Goal: Task Accomplishment & Management: Use online tool/utility

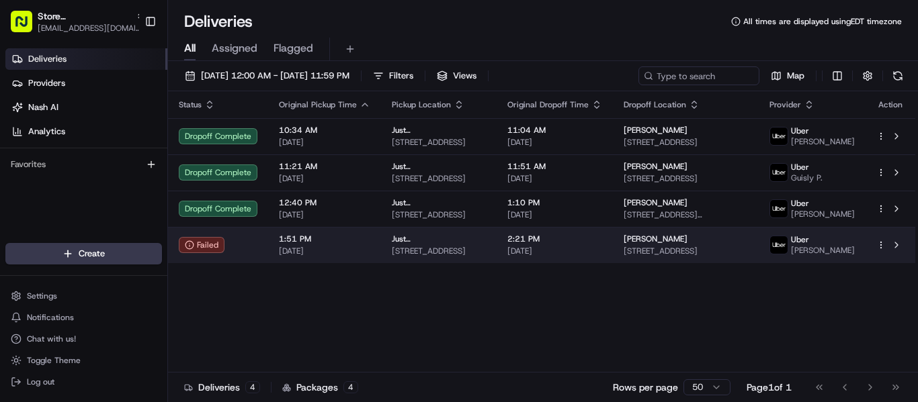
click at [338, 257] on span "[DATE]" at bounding box center [324, 251] width 91 height 11
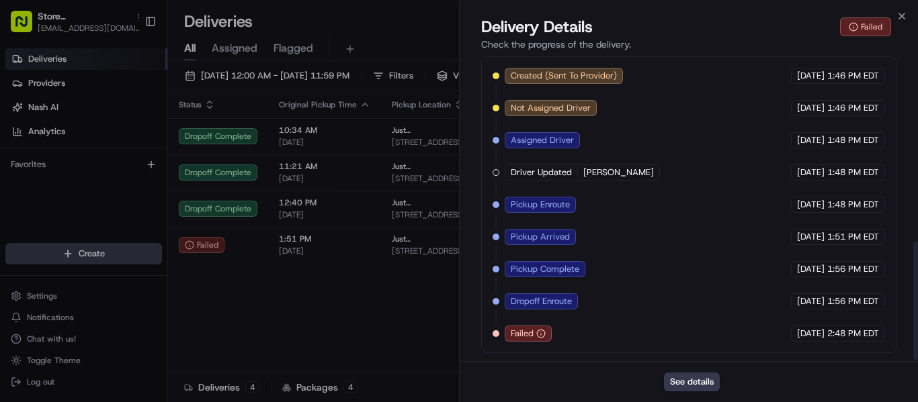
scroll to position [478, 0]
click at [514, 335] on span "Failed" at bounding box center [521, 334] width 23 height 12
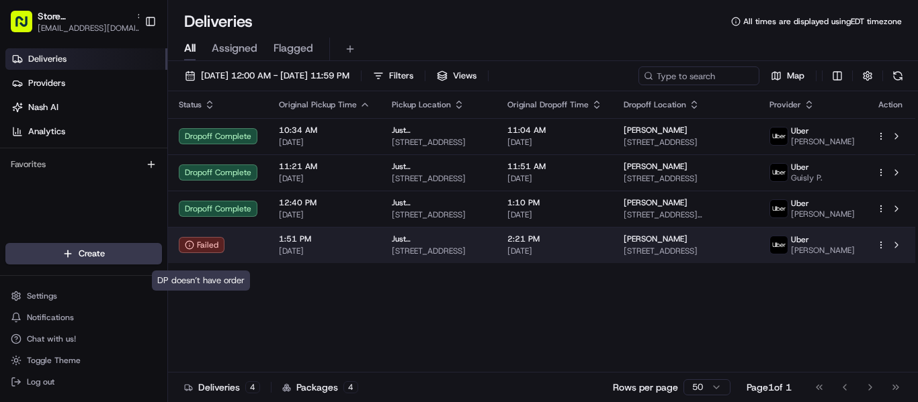
click at [197, 253] on div "Failed" at bounding box center [202, 245] width 46 height 16
click at [602, 257] on span "[DATE]" at bounding box center [554, 251] width 95 height 11
click at [689, 242] on td "McKenzie H 7607 W Atlantic Ave, Delray Beach, FL 33446, USA" at bounding box center [686, 245] width 146 height 36
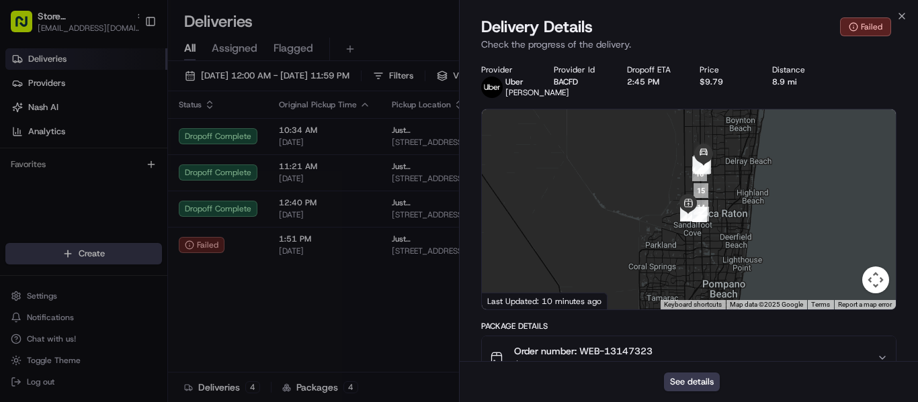
click at [688, 360] on div "Order number: WEB-13147323 $53.45" at bounding box center [683, 358] width 387 height 27
click at [692, 385] on button "See details" at bounding box center [692, 382] width 56 height 19
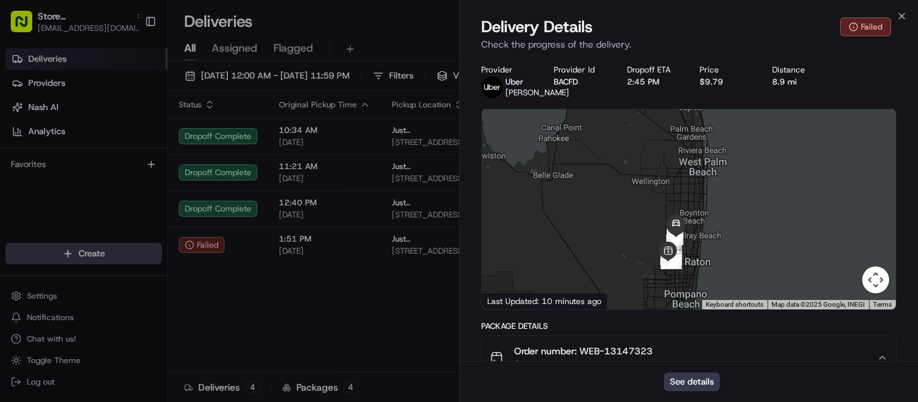
scroll to position [67, 0]
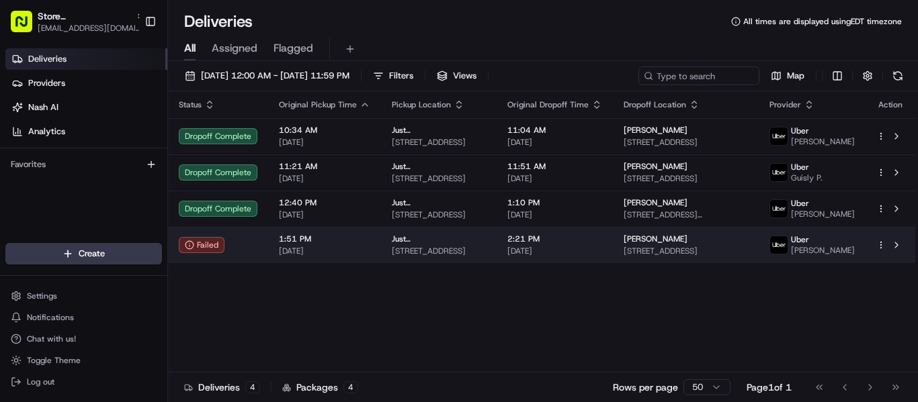
click at [602, 257] on span "[DATE]" at bounding box center [554, 251] width 95 height 11
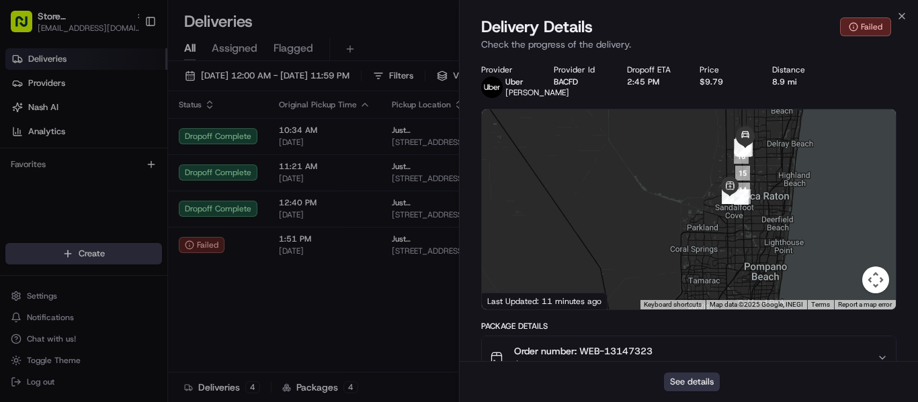
click at [698, 381] on button "See details" at bounding box center [692, 382] width 56 height 19
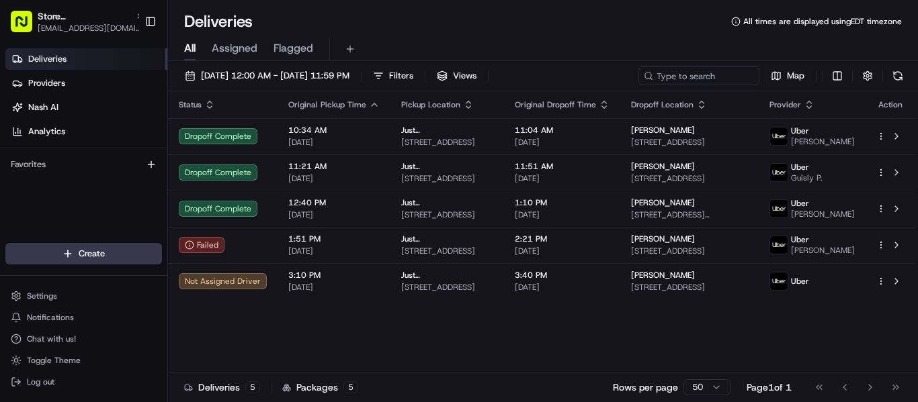
click at [61, 62] on span "Deliveries" at bounding box center [47, 59] width 38 height 12
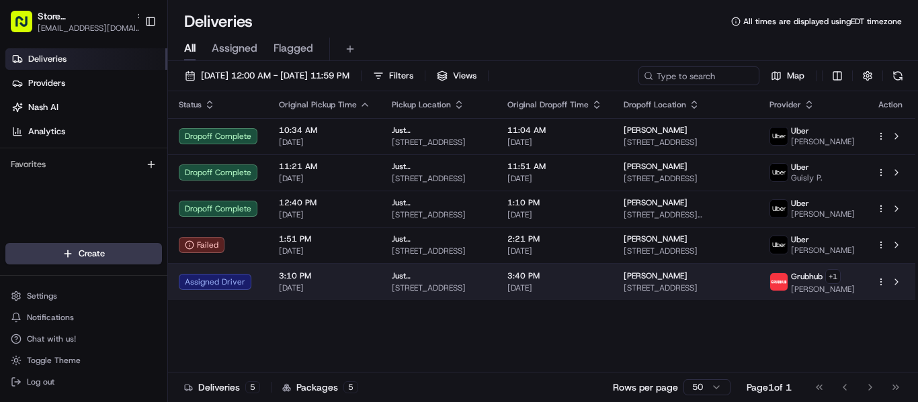
click at [400, 279] on span "Just [GEOGRAPHIC_DATA]" at bounding box center [439, 276] width 94 height 11
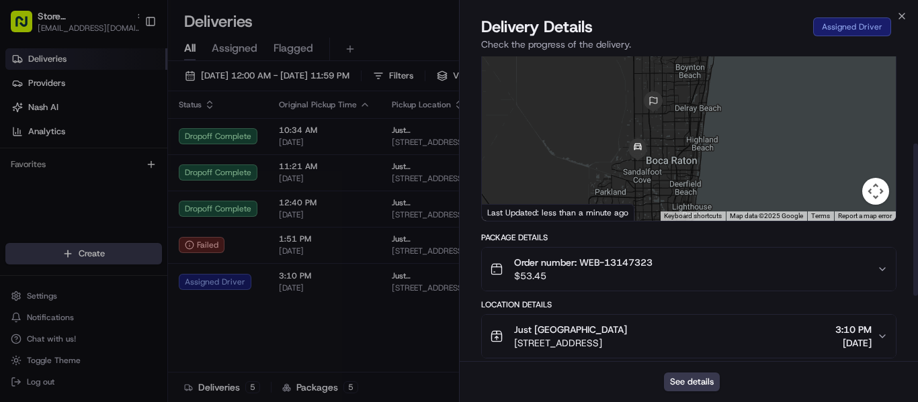
scroll to position [202, 0]
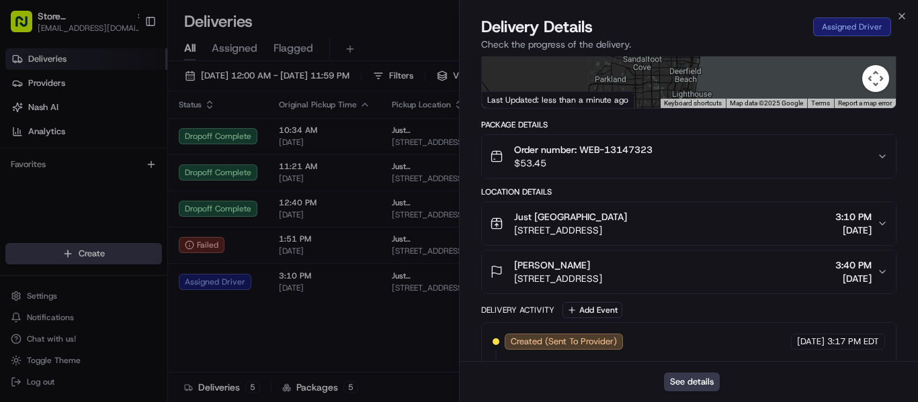
click at [680, 338] on div "Created (Sent To Provider) Grubhub 08/21/2025 3:17 PM EDT Not Assigned Driver G…" at bounding box center [688, 390] width 392 height 113
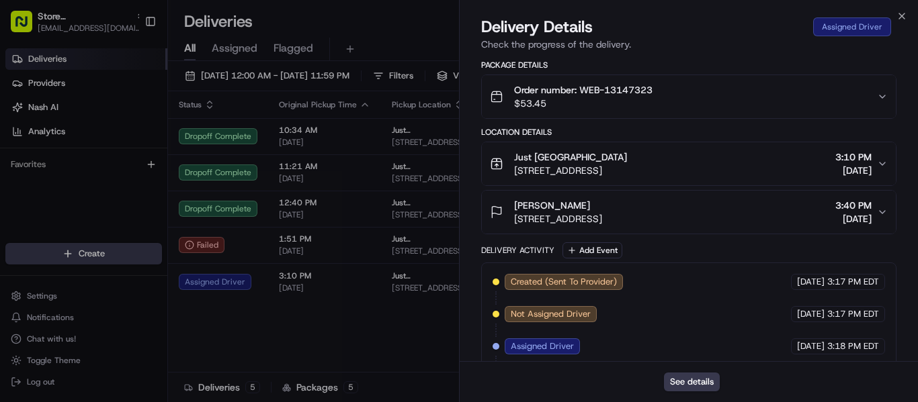
scroll to position [306, 0]
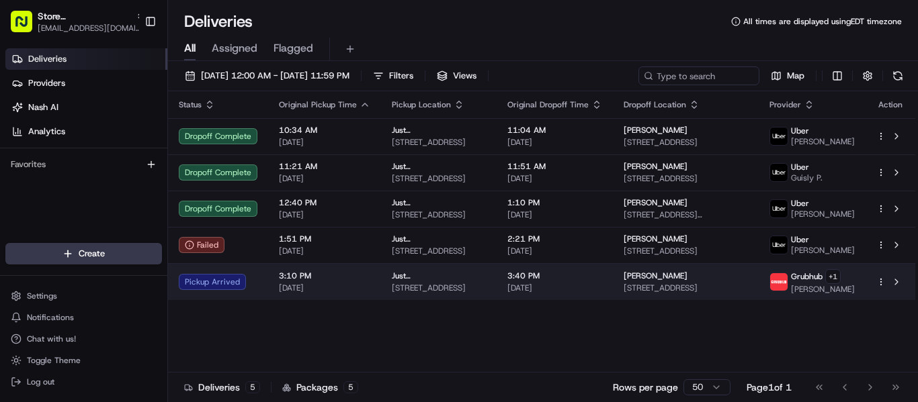
click at [551, 273] on span "3:40 PM" at bounding box center [554, 276] width 95 height 11
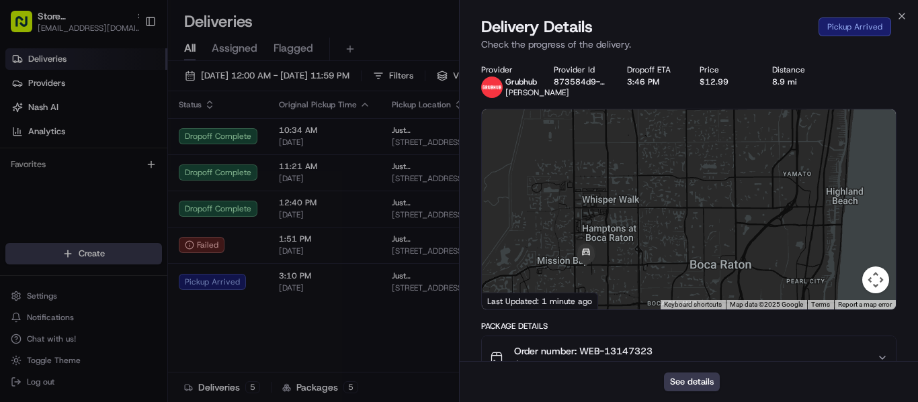
drag, startPoint x: 680, startPoint y: 212, endPoint x: 717, endPoint y: 175, distance: 51.8
click at [717, 175] on div at bounding box center [689, 209] width 414 height 200
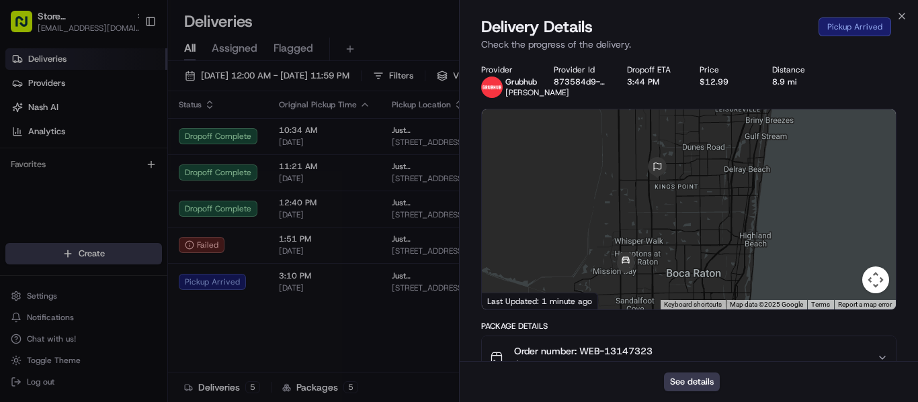
drag, startPoint x: 693, startPoint y: 185, endPoint x: 680, endPoint y: 226, distance: 42.3
click at [695, 244] on div at bounding box center [689, 209] width 414 height 200
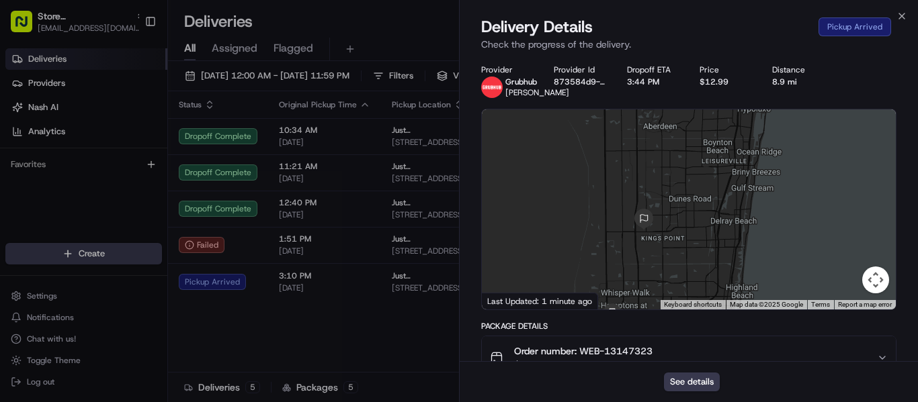
drag, startPoint x: 775, startPoint y: 224, endPoint x: 755, endPoint y: 294, distance: 72.7
click at [756, 294] on div at bounding box center [689, 209] width 414 height 200
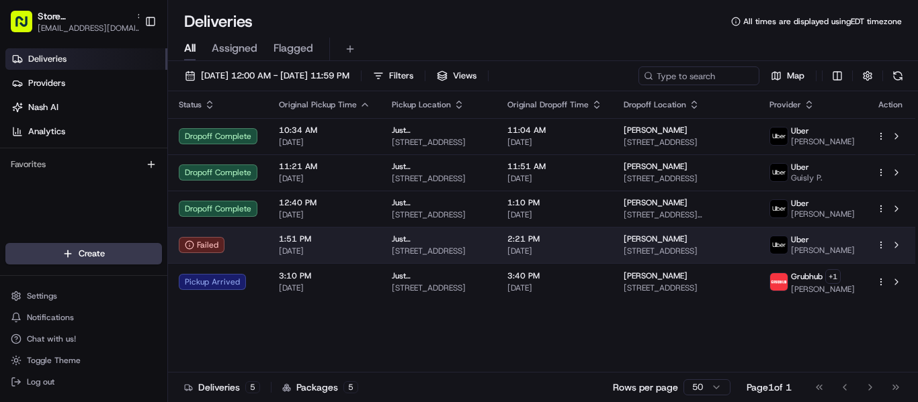
click at [557, 253] on span "[DATE]" at bounding box center [554, 251] width 95 height 11
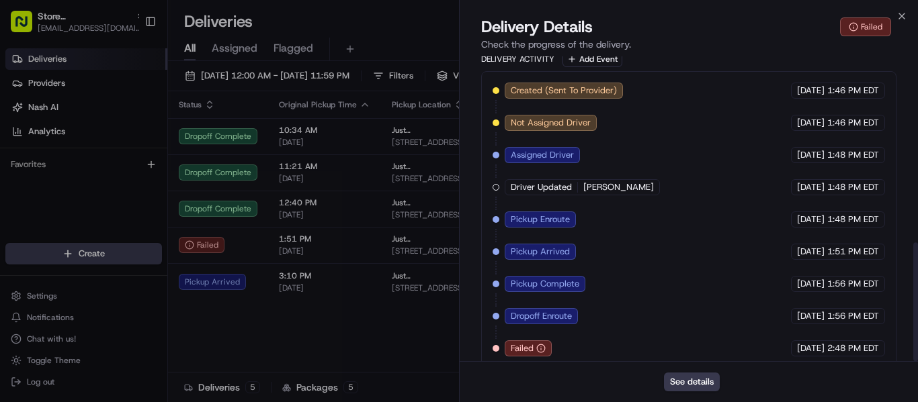
scroll to position [478, 0]
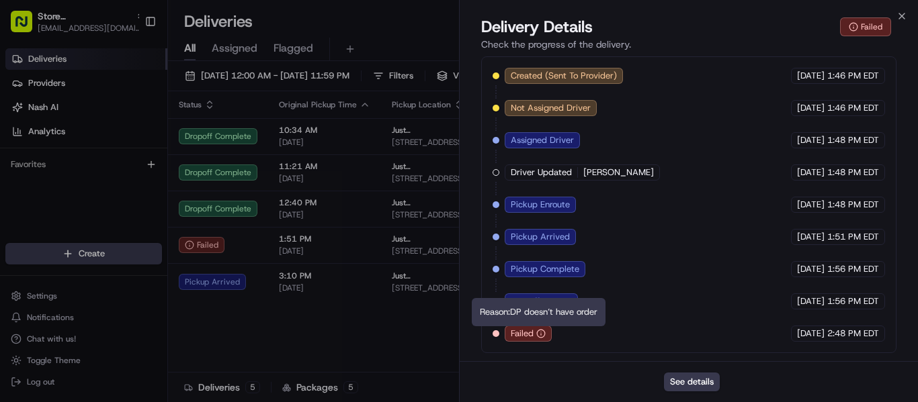
click at [537, 332] on icon "button" at bounding box center [540, 333] width 9 height 9
click at [543, 332] on icon "button" at bounding box center [540, 333] width 9 height 9
click at [695, 378] on button "See details" at bounding box center [692, 382] width 56 height 19
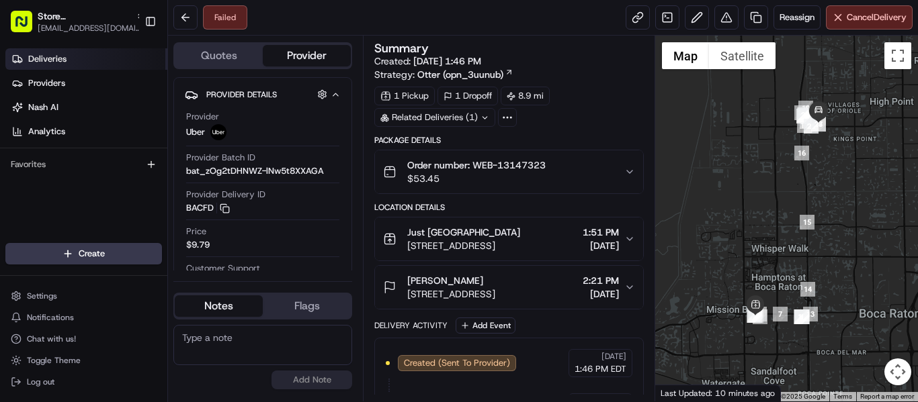
click at [79, 61] on link "Deliveries" at bounding box center [86, 58] width 162 height 21
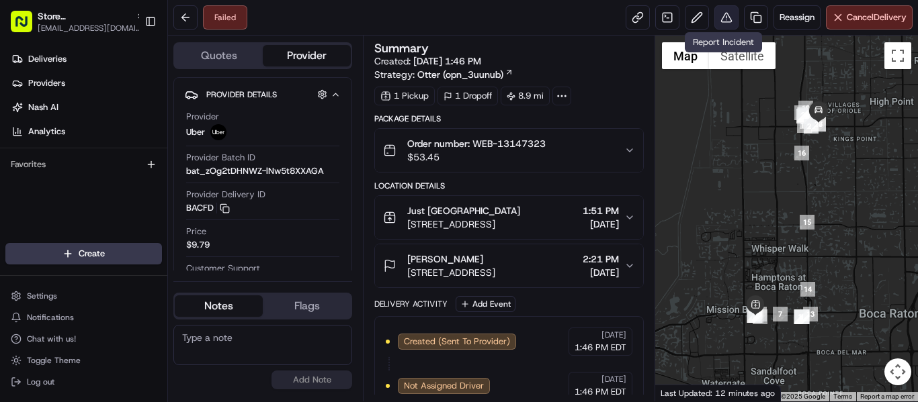
click at [729, 11] on button at bounding box center [726, 17] width 24 height 24
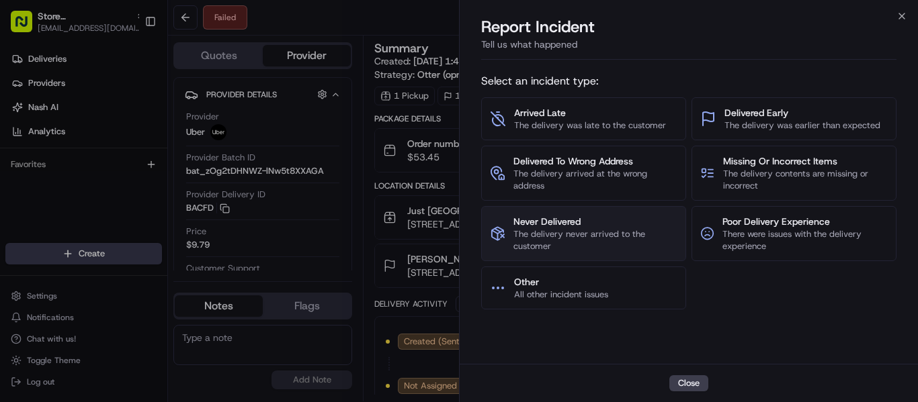
click at [610, 232] on span "The delivery never arrived to the customer" at bounding box center [595, 240] width 164 height 24
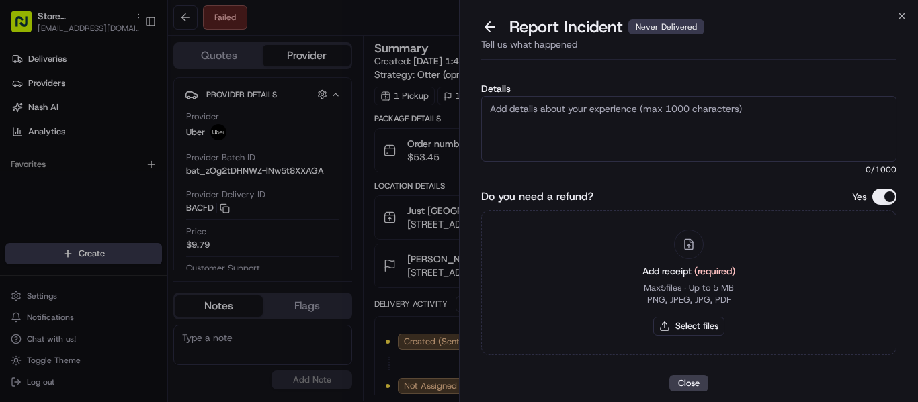
click at [589, 119] on textarea "Details" at bounding box center [688, 129] width 415 height 66
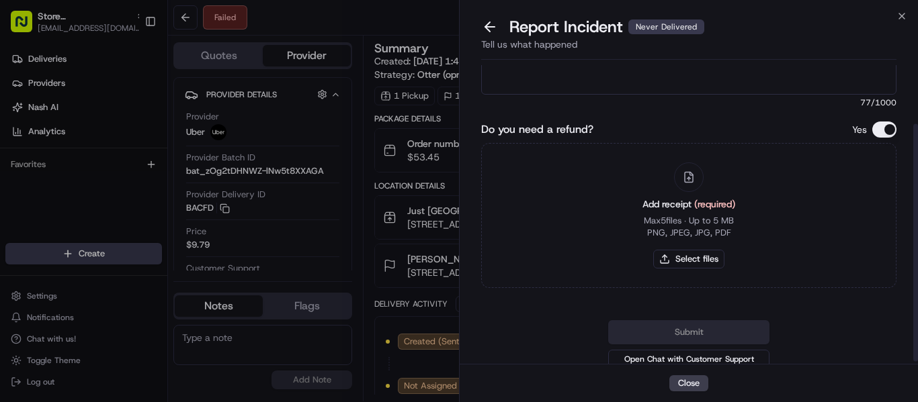
scroll to position [77, 0]
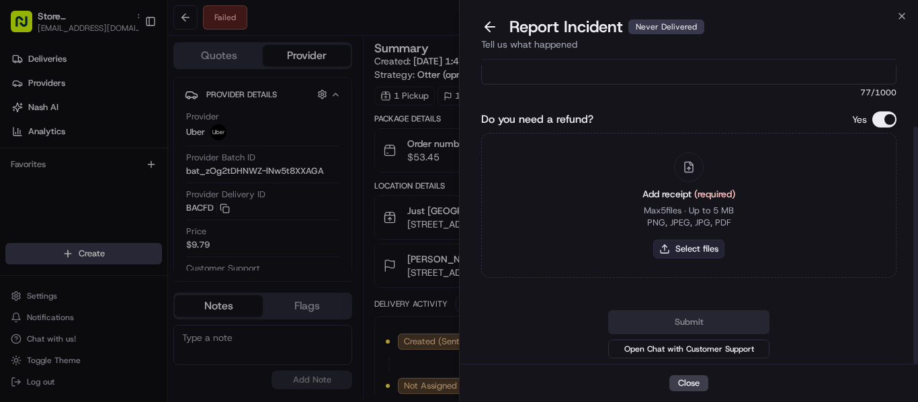
type textarea "Driver cancelled the order before delivery it. The customer did not receive."
click at [692, 250] on button "Select files" at bounding box center [688, 249] width 71 height 19
type input "C:\fakepath\13147323.pdf"
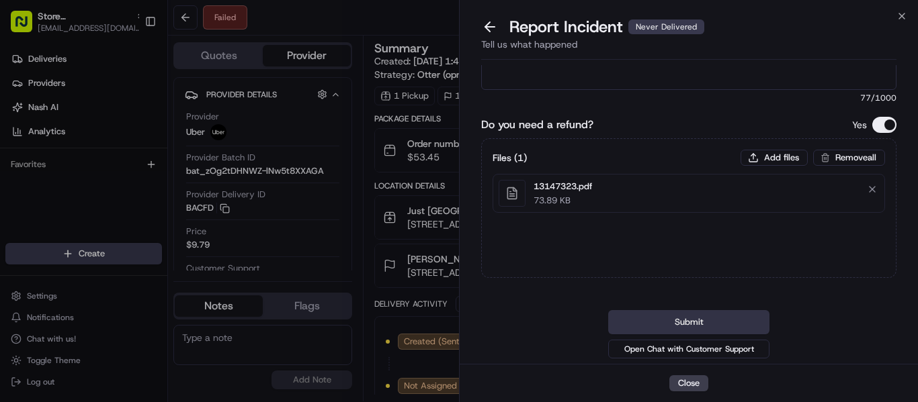
click at [694, 324] on button "Submit" at bounding box center [688, 322] width 161 height 24
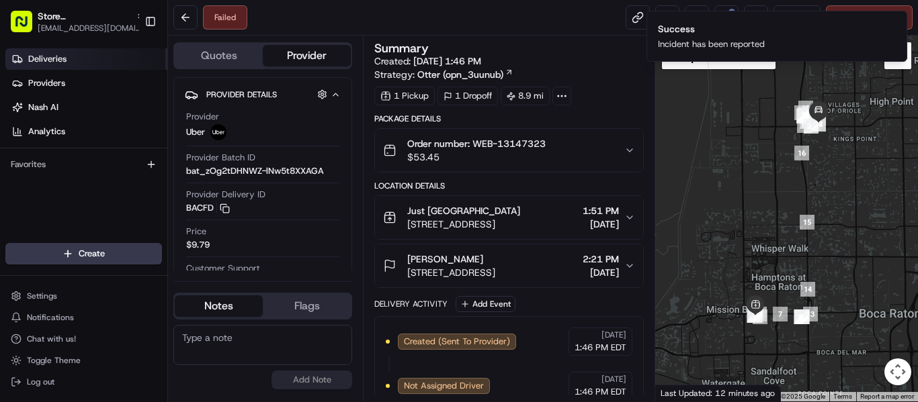
click at [64, 62] on span "Deliveries" at bounding box center [47, 59] width 38 height 12
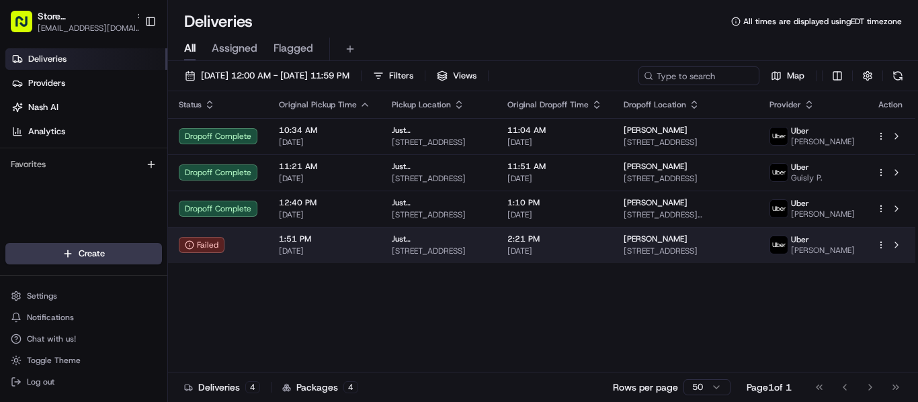
click at [722, 257] on span "[STREET_ADDRESS]" at bounding box center [685, 251] width 124 height 11
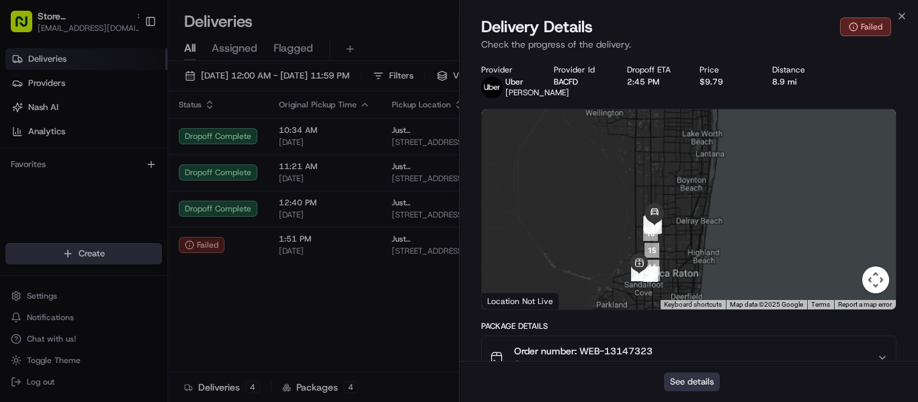
click at [701, 379] on button "See details" at bounding box center [692, 382] width 56 height 19
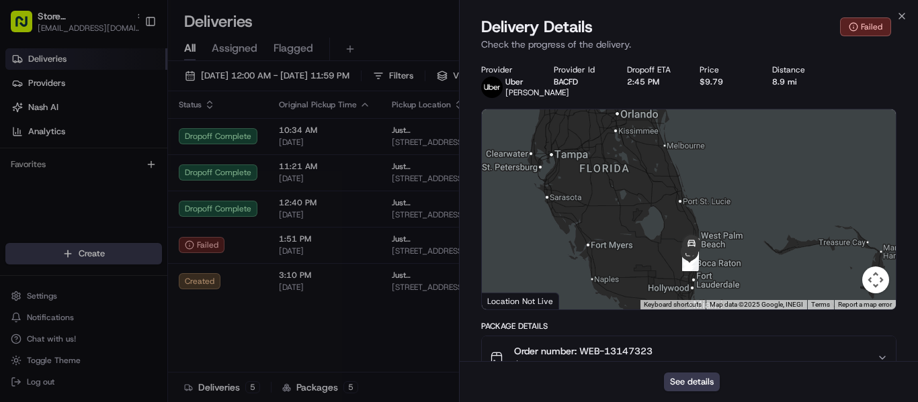
scroll to position [269, 0]
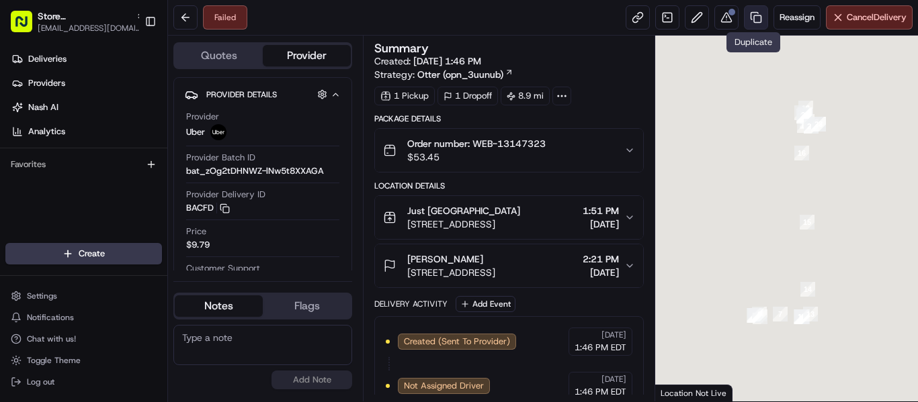
click at [760, 14] on link at bounding box center [756, 17] width 24 height 24
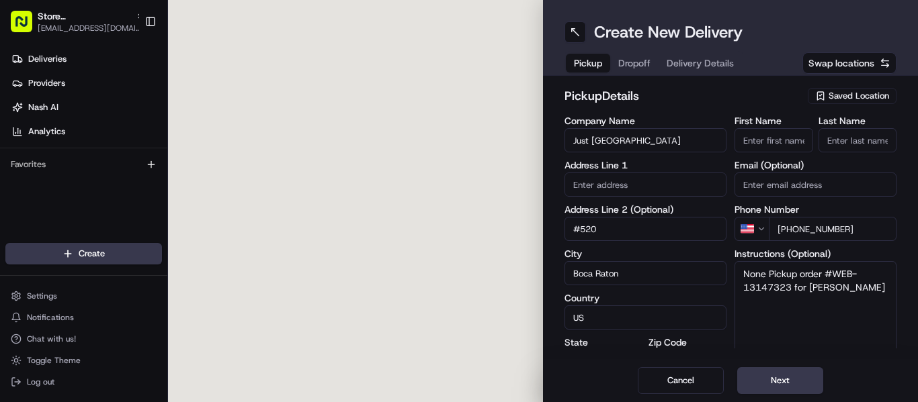
type input "[STREET_ADDRESS]"
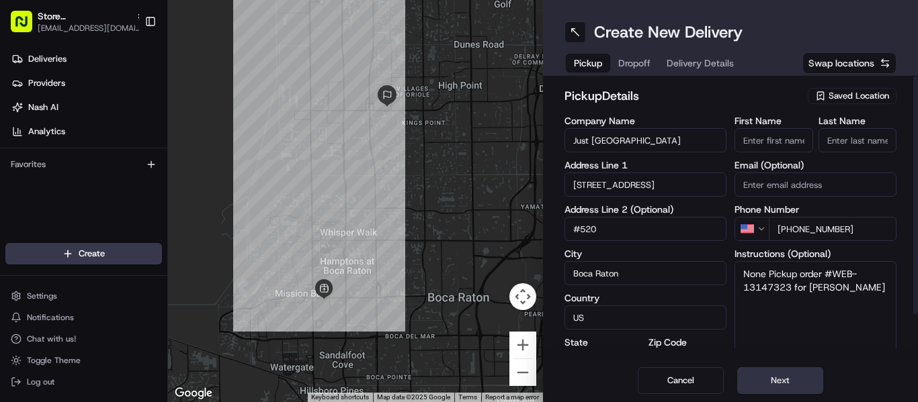
click at [793, 374] on button "Next" at bounding box center [780, 380] width 86 height 27
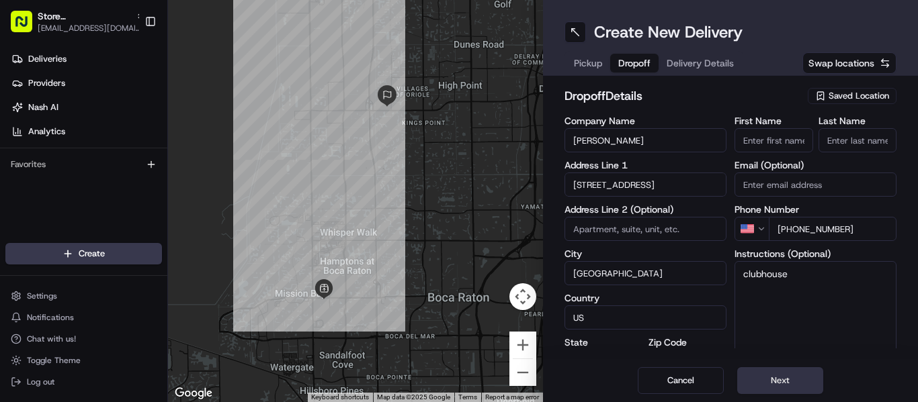
click at [785, 379] on button "Next" at bounding box center [780, 380] width 86 height 27
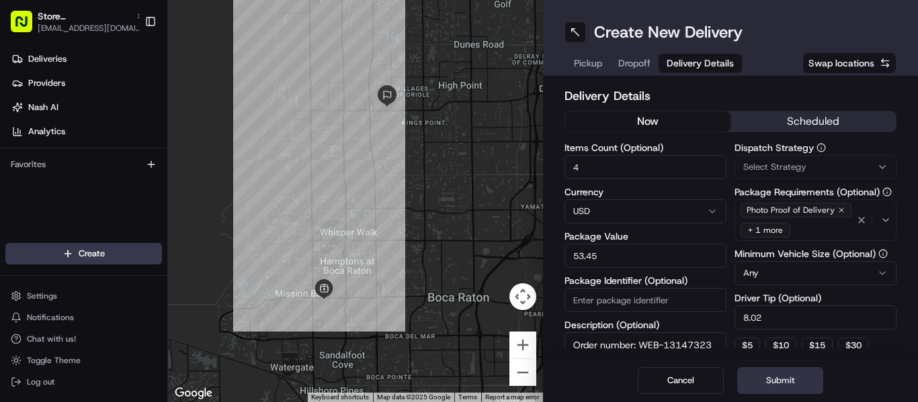
click at [784, 381] on button "Submit" at bounding box center [780, 380] width 86 height 27
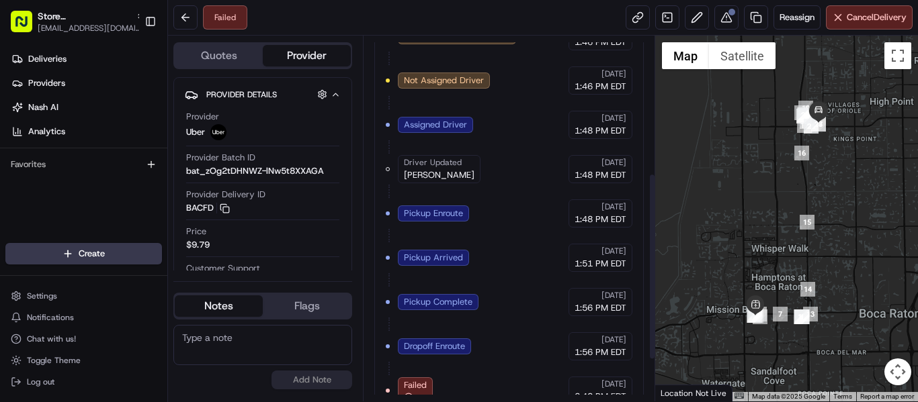
scroll to position [349, 0]
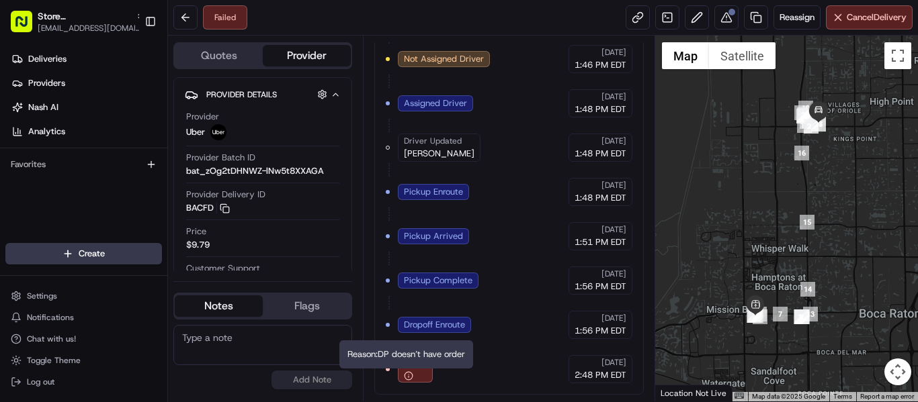
click at [407, 375] on icon "button" at bounding box center [408, 375] width 9 height 9
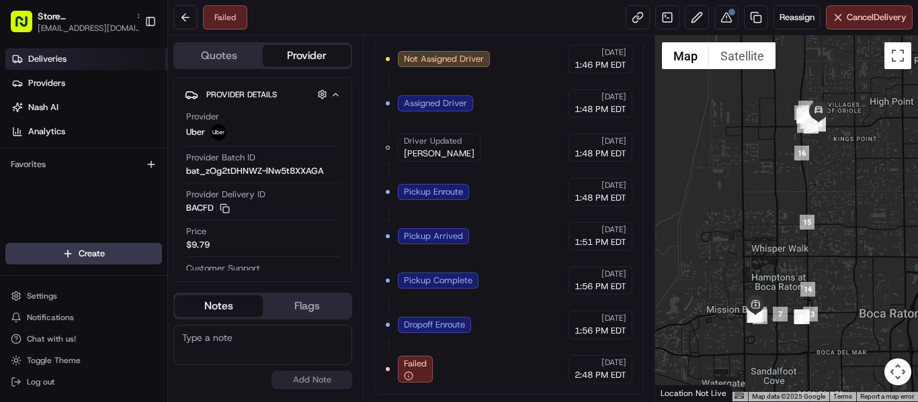
click at [58, 58] on span "Deliveries" at bounding box center [47, 59] width 38 height 12
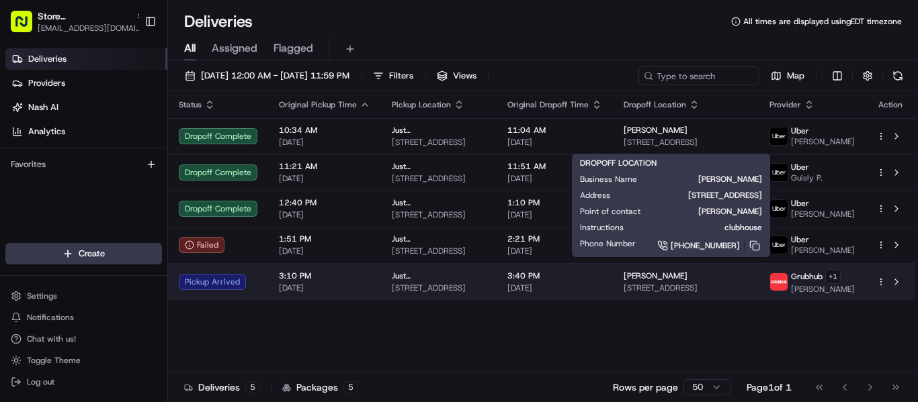
click at [713, 287] on span "[STREET_ADDRESS]" at bounding box center [685, 288] width 124 height 11
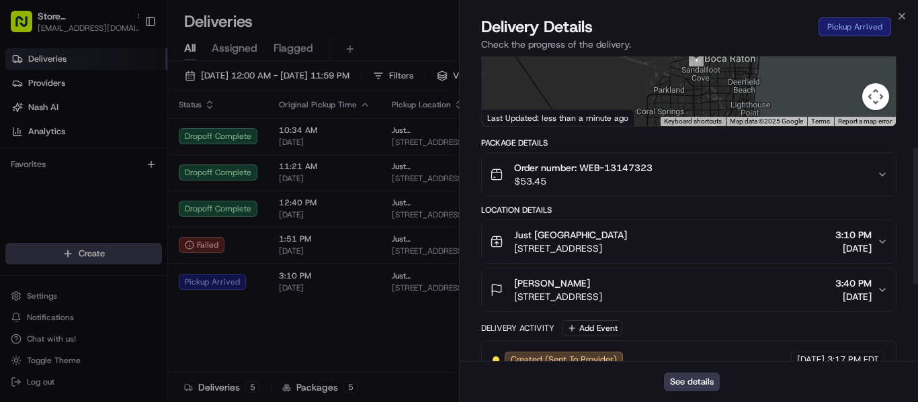
scroll to position [202, 0]
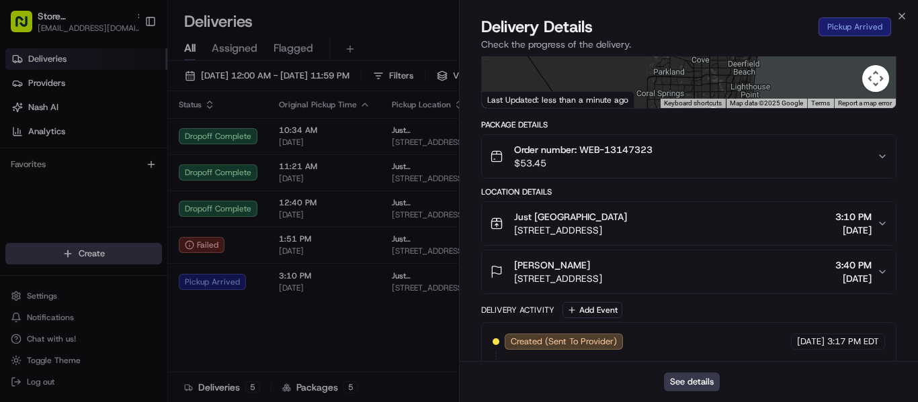
drag, startPoint x: 602, startPoint y: 276, endPoint x: 513, endPoint y: 278, distance: 89.4
click at [513, 278] on div "[PERSON_NAME] H [STREET_ADDRESS]" at bounding box center [546, 272] width 112 height 27
copy span "7607 W Atlantic Ave"
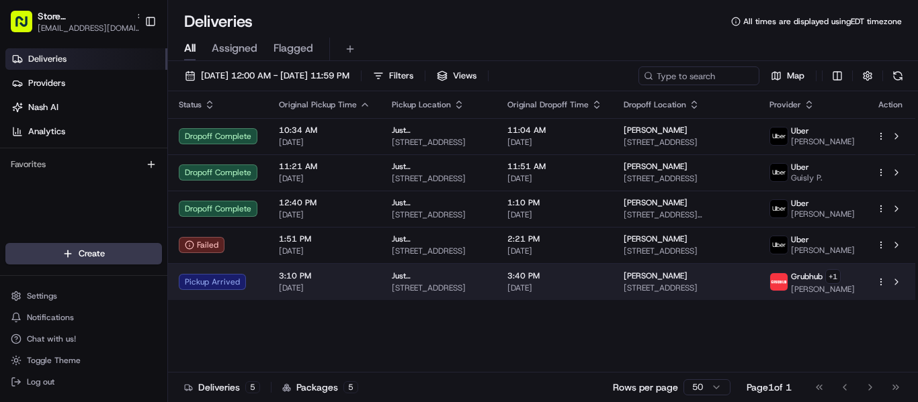
click at [457, 277] on span "Just [GEOGRAPHIC_DATA]" at bounding box center [439, 276] width 94 height 11
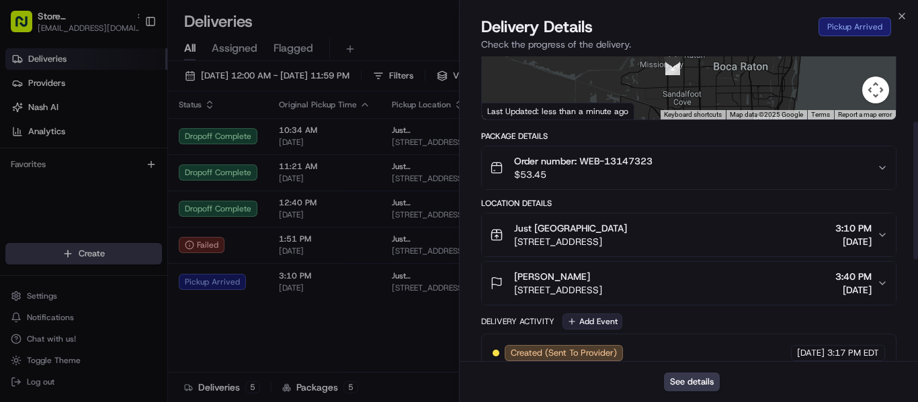
scroll to position [202, 0]
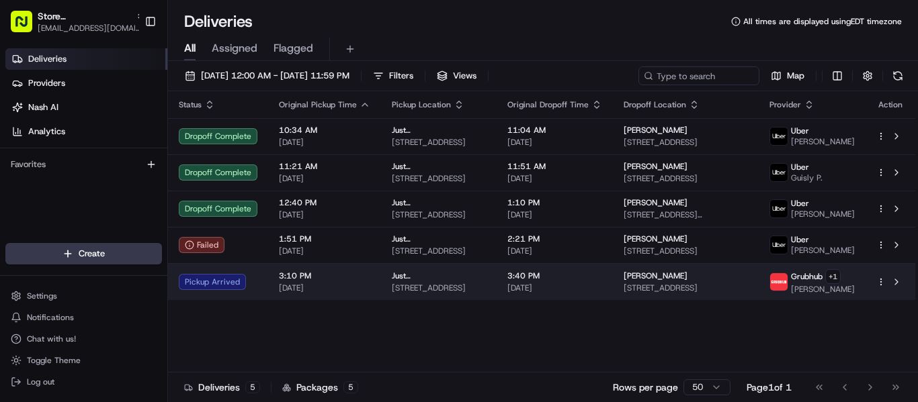
click at [660, 279] on span "[PERSON_NAME]" at bounding box center [655, 276] width 64 height 11
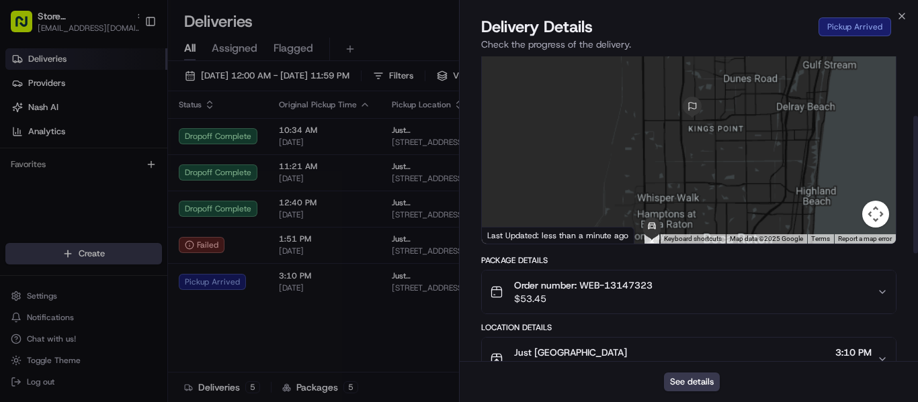
scroll to position [134, 0]
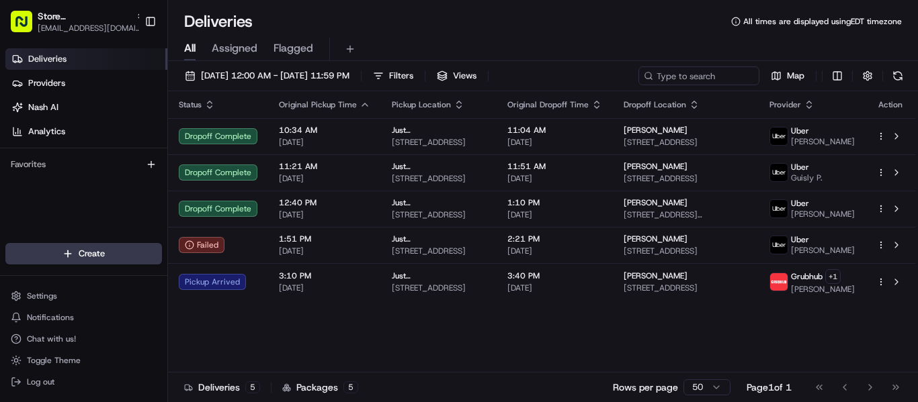
click at [64, 62] on span "Deliveries" at bounding box center [47, 59] width 38 height 12
